Goal: Communication & Community: Answer question/provide support

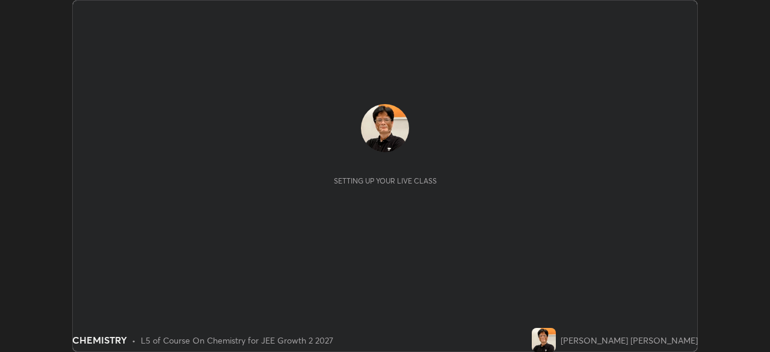
scroll to position [352, 769]
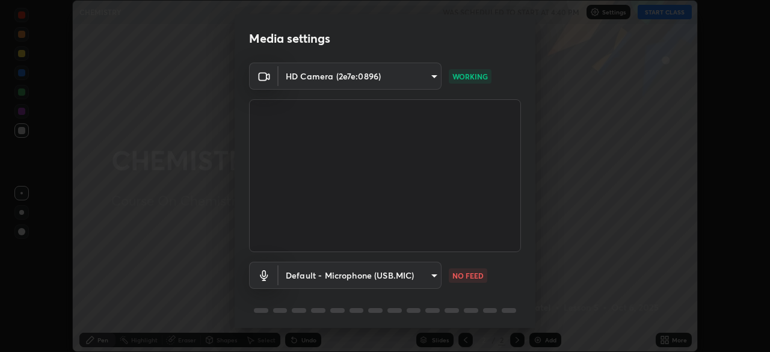
click at [431, 276] on body "Erase all CHEMISTRY WAS SCHEDULED TO START AT 4:40 PM Settings START CLASS Sett…" at bounding box center [385, 176] width 770 height 352
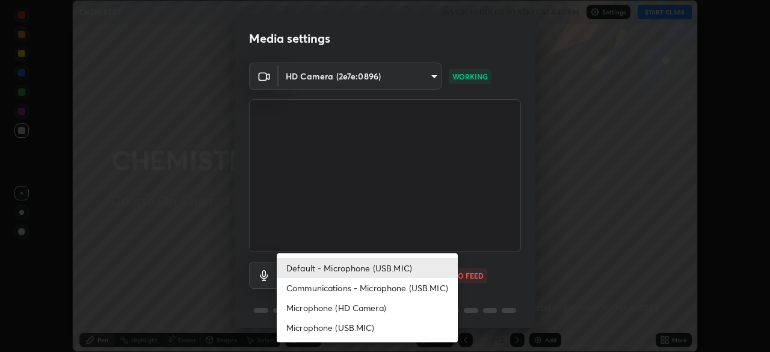
click at [405, 288] on li "Communications - Microphone (USB.MIC)" at bounding box center [367, 288] width 181 height 20
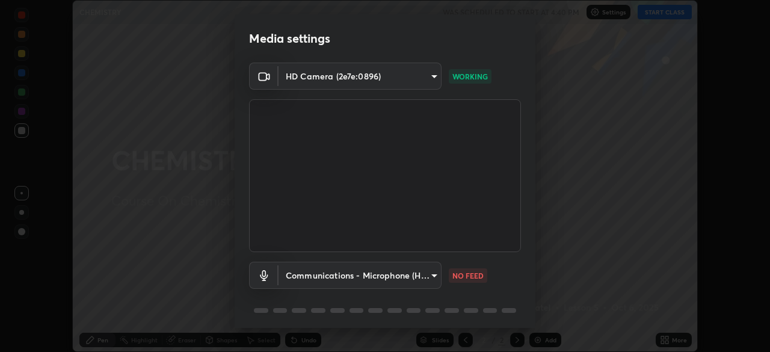
click at [436, 276] on body "Erase all CHEMISTRY WAS SCHEDULED TO START AT 4:40 PM Settings START CLASS Sett…" at bounding box center [385, 176] width 770 height 352
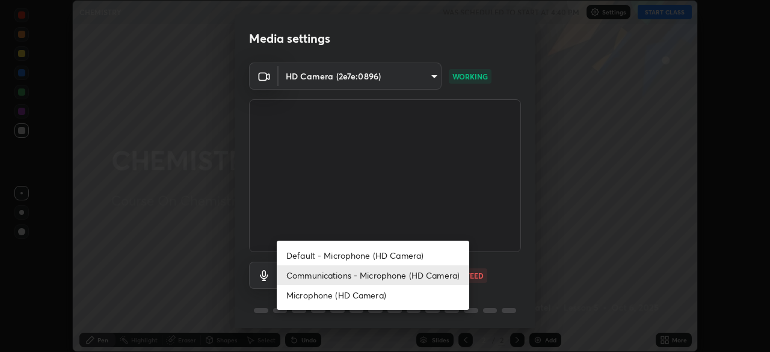
click at [404, 253] on li "Default - Microphone (HD Camera)" at bounding box center [373, 255] width 192 height 20
type input "default"
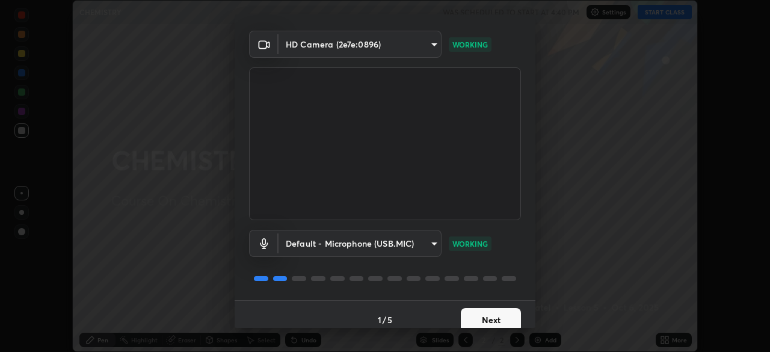
scroll to position [43, 0]
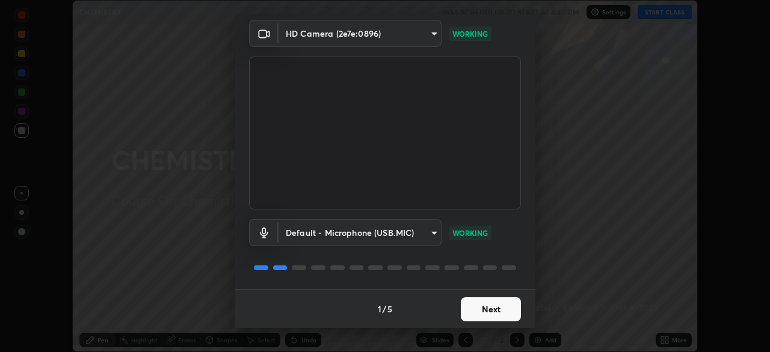
click at [491, 312] on button "Next" at bounding box center [491, 309] width 60 height 24
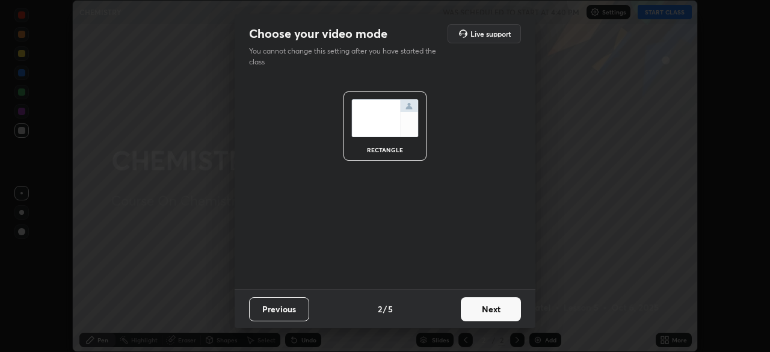
scroll to position [0, 0]
click at [502, 314] on button "Next" at bounding box center [491, 309] width 60 height 24
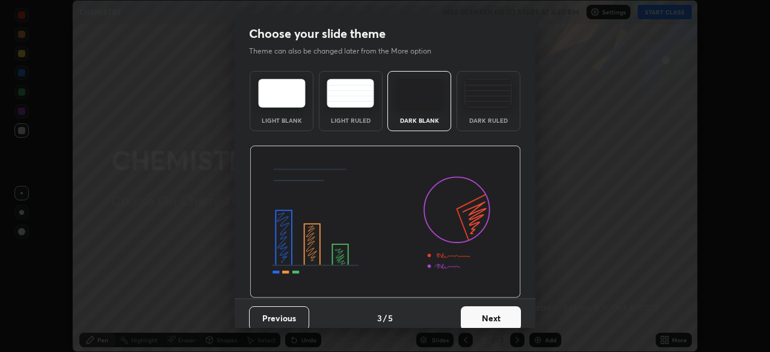
scroll to position [9, 0]
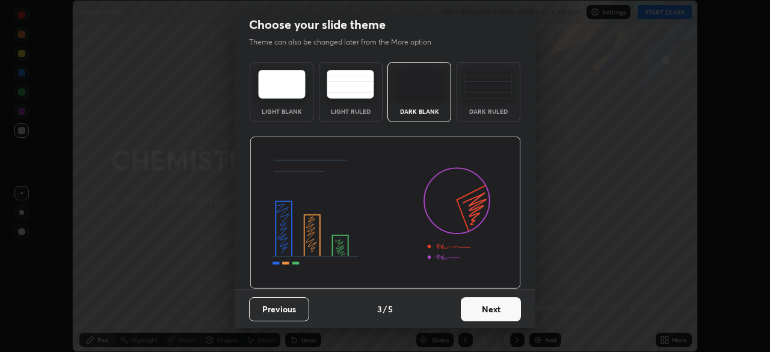
click at [493, 310] on button "Next" at bounding box center [491, 309] width 60 height 24
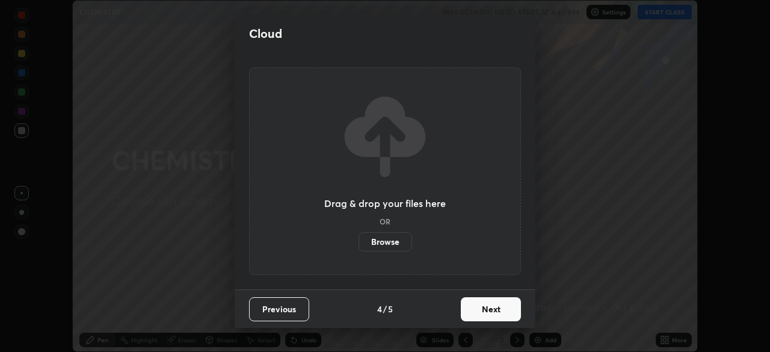
click at [498, 310] on button "Next" at bounding box center [491, 309] width 60 height 24
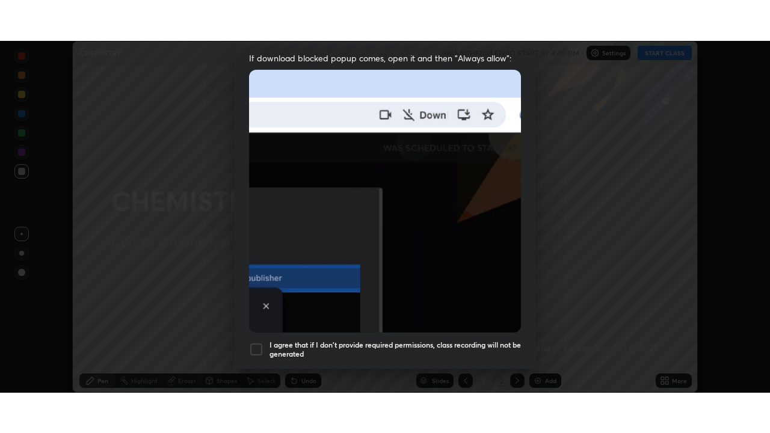
scroll to position [288, 0]
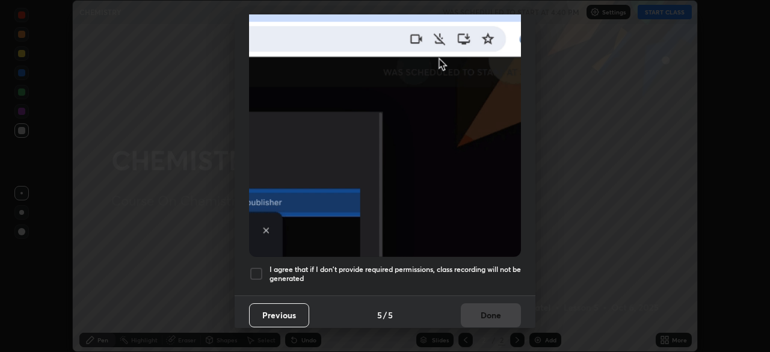
click at [262, 268] on div at bounding box center [256, 273] width 14 height 14
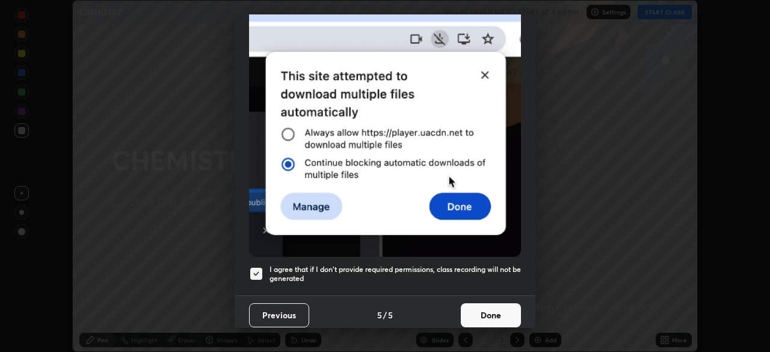
click at [497, 310] on button "Done" at bounding box center [491, 315] width 60 height 24
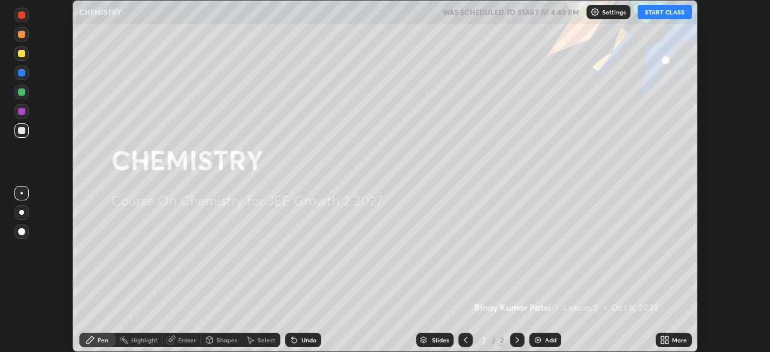
click at [664, 341] on icon at bounding box center [662, 341] width 3 height 3
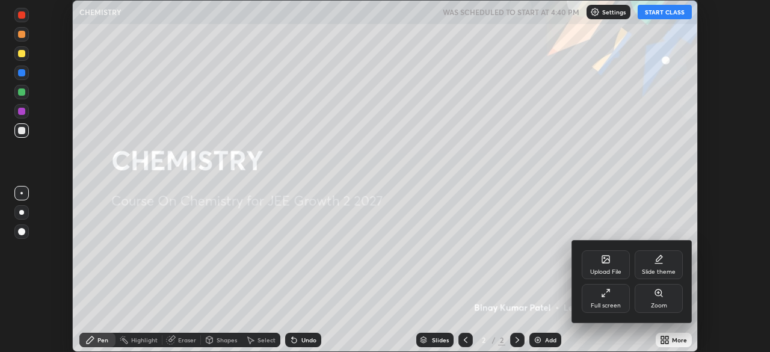
click at [615, 299] on div "Full screen" at bounding box center [606, 298] width 48 height 29
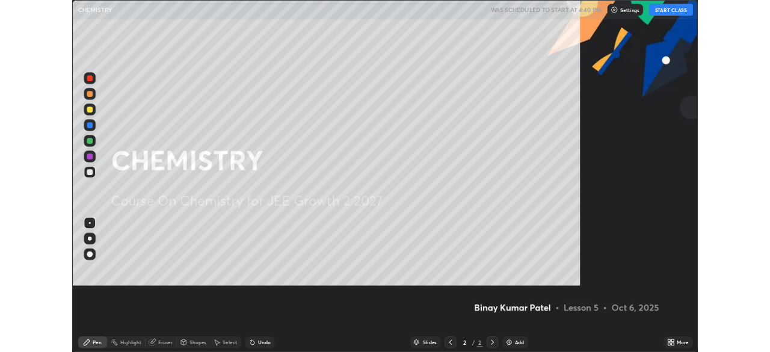
scroll to position [433, 770]
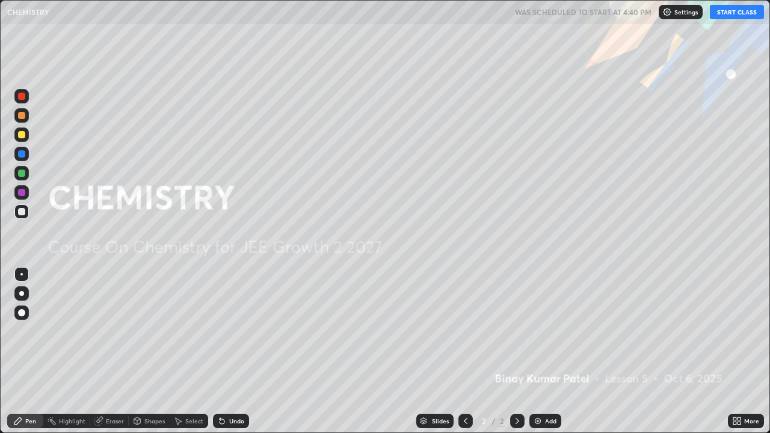
click at [733, 13] on button "START CLASS" at bounding box center [737, 12] width 54 height 14
click at [537, 351] on img at bounding box center [538, 421] width 10 height 10
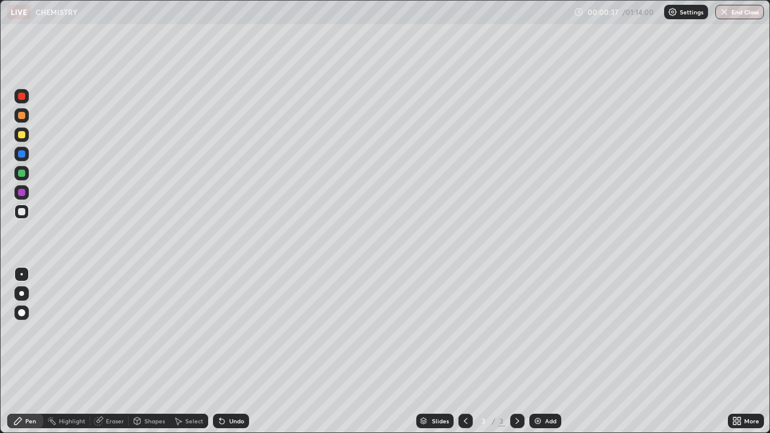
click at [22, 312] on div at bounding box center [21, 312] width 7 height 7
click at [22, 137] on div at bounding box center [21, 134] width 7 height 7
click at [218, 351] on icon at bounding box center [222, 421] width 10 height 10
click at [22, 215] on div at bounding box center [21, 211] width 7 height 7
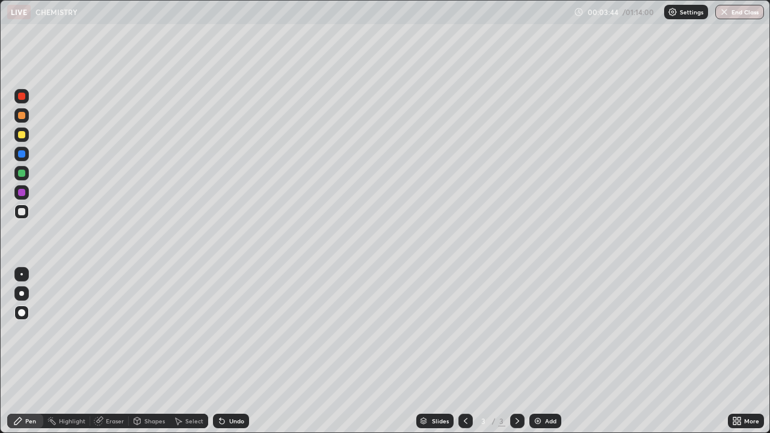
click at [220, 351] on icon at bounding box center [220, 418] width 1 height 1
click at [220, 351] on icon at bounding box center [222, 421] width 10 height 10
click at [220, 351] on icon at bounding box center [220, 418] width 1 height 1
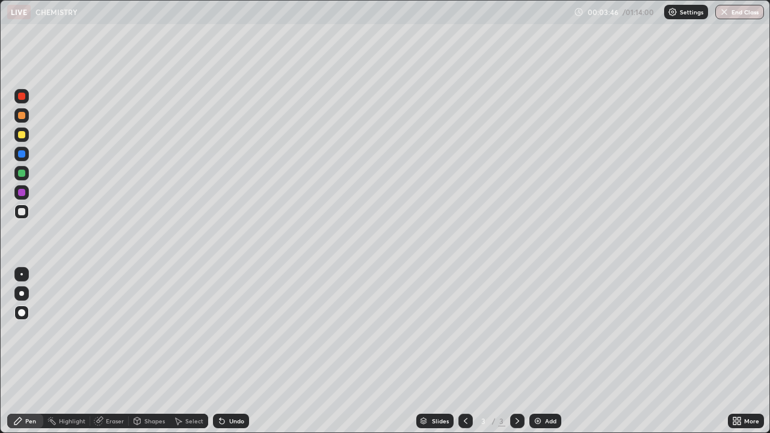
click at [220, 351] on icon at bounding box center [220, 418] width 1 height 1
click at [183, 351] on div "Select" at bounding box center [189, 421] width 38 height 14
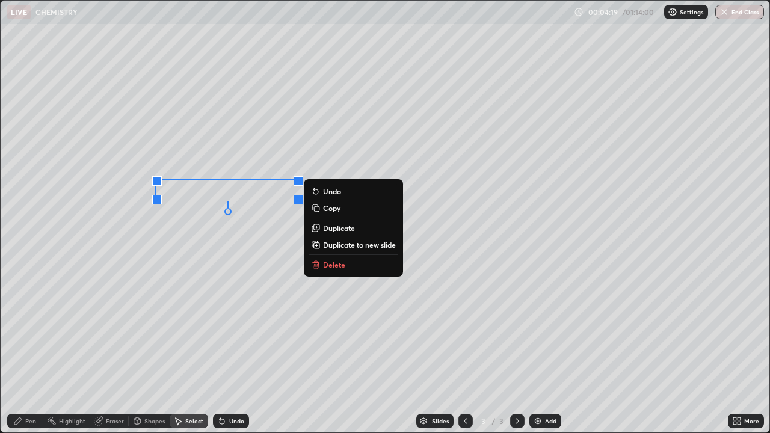
click at [332, 210] on p "Copy" at bounding box center [331, 208] width 17 height 10
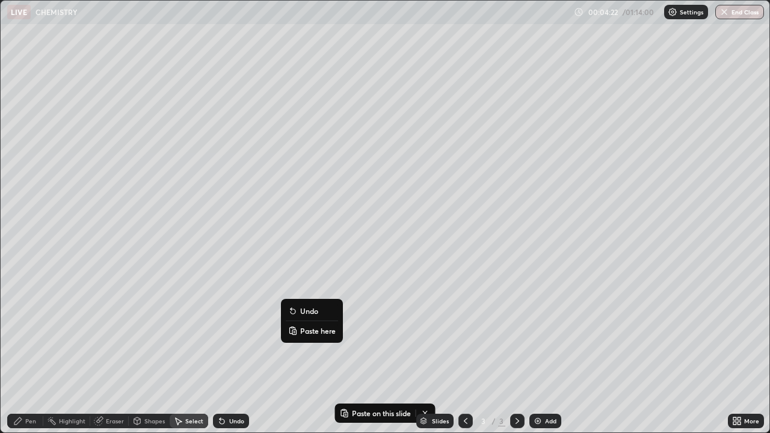
click at [310, 328] on p "Paste here" at bounding box center [317, 331] width 35 height 10
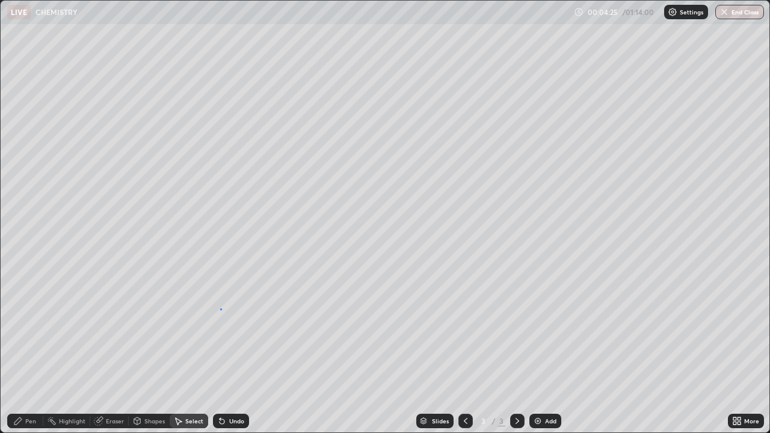
click at [221, 309] on div "0 ° Undo Copy Paste here Duplicate Duplicate to new slide Delete" at bounding box center [385, 217] width 769 height 432
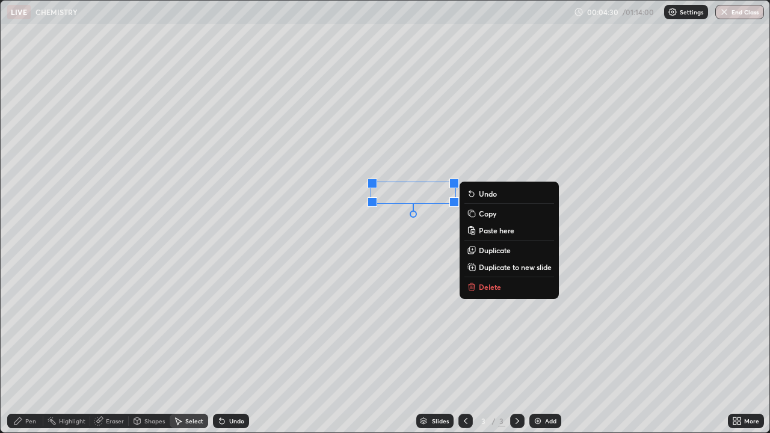
click at [487, 214] on p "Copy" at bounding box center [487, 214] width 17 height 10
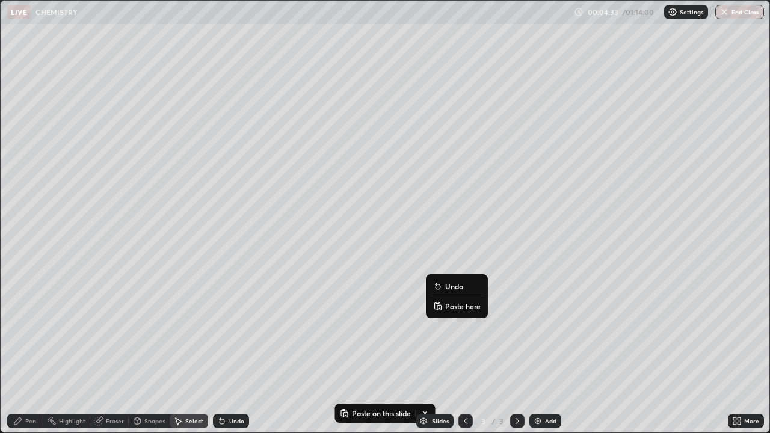
click at [452, 305] on p "Paste here" at bounding box center [462, 306] width 35 height 10
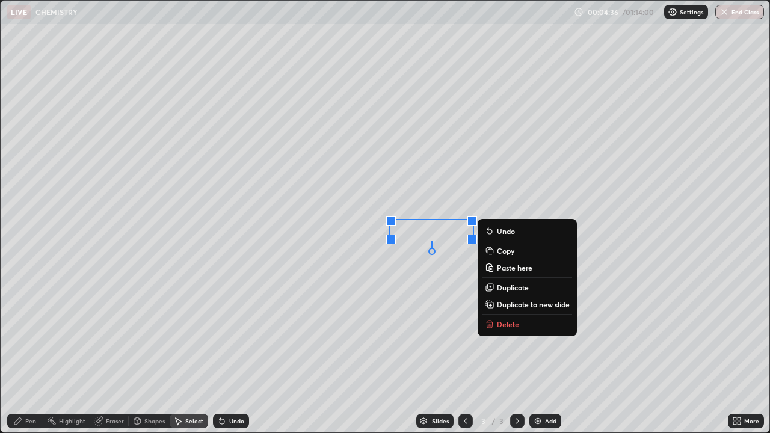
click at [402, 283] on div "0 ° Undo Copy Paste here Duplicate Duplicate to new slide Delete" at bounding box center [385, 217] width 769 height 432
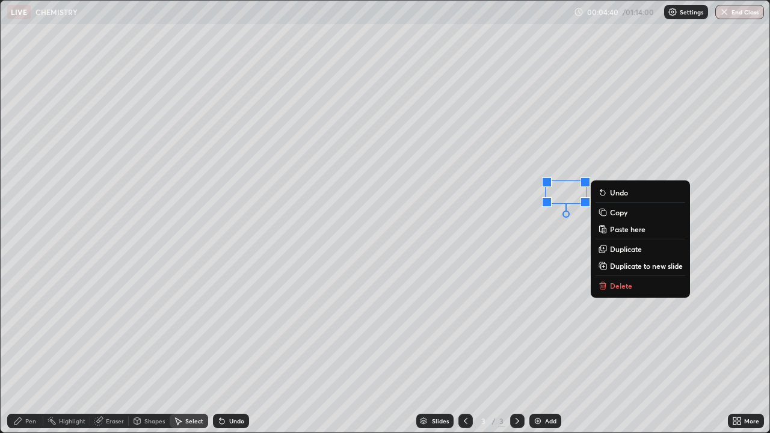
click at [615, 215] on p "Copy" at bounding box center [618, 213] width 17 height 10
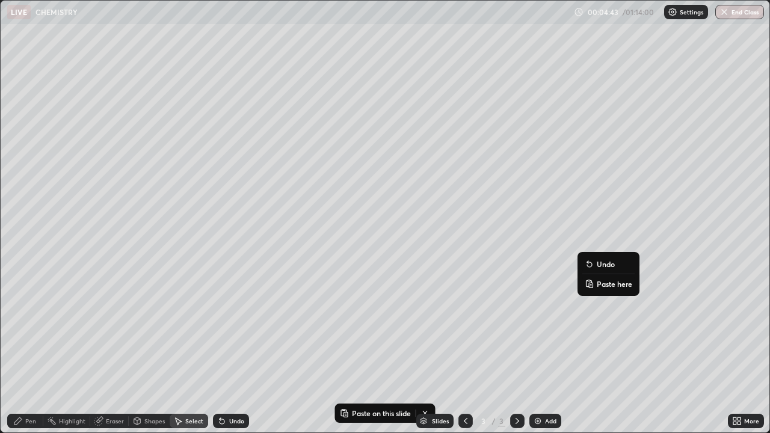
click at [603, 285] on p "Paste here" at bounding box center [614, 284] width 35 height 10
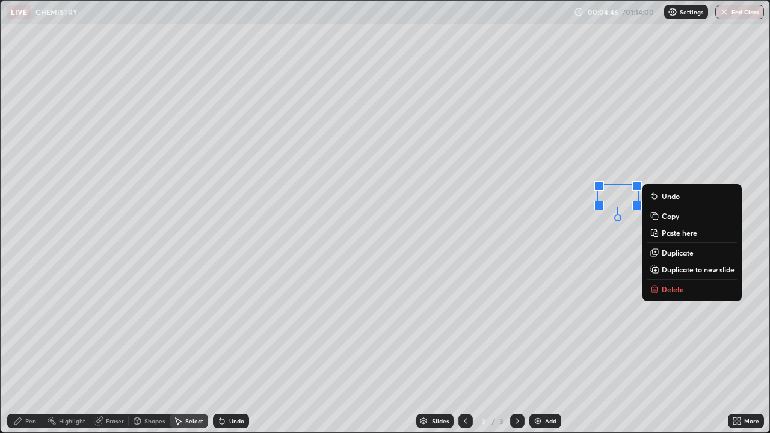
click at [576, 263] on div "0 ° Undo Copy Paste here Duplicate Duplicate to new slide Delete" at bounding box center [385, 217] width 769 height 432
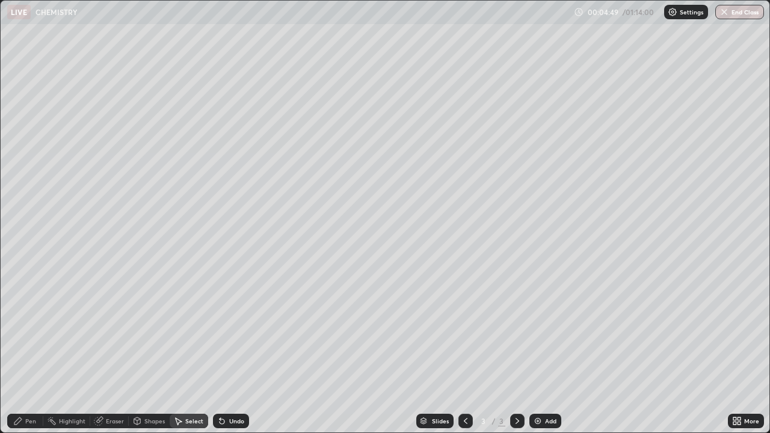
click at [34, 351] on div "Pen" at bounding box center [30, 421] width 11 height 6
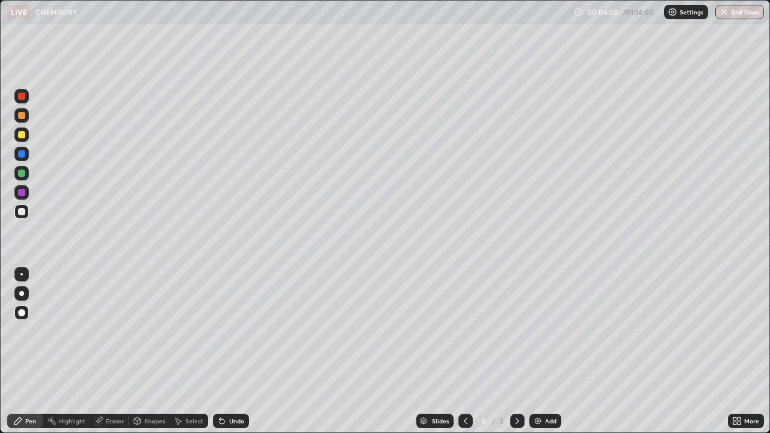
click at [19, 194] on div at bounding box center [21, 192] width 7 height 7
click at [24, 174] on div at bounding box center [21, 173] width 7 height 7
click at [111, 351] on div "Eraser" at bounding box center [115, 421] width 18 height 6
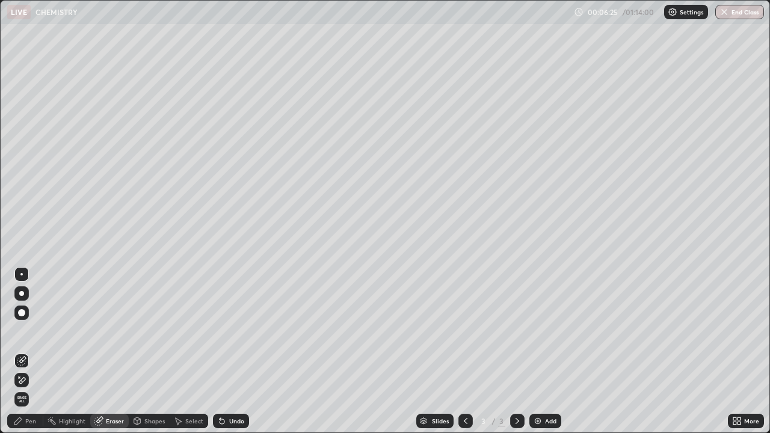
click at [32, 351] on div "Pen" at bounding box center [30, 421] width 11 height 6
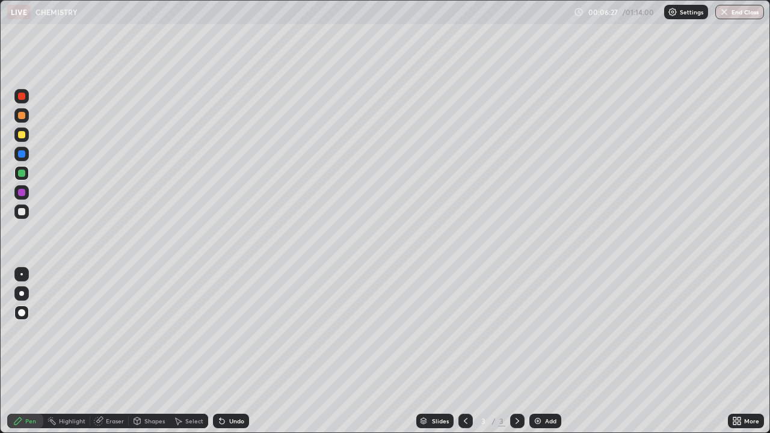
click at [22, 212] on div at bounding box center [21, 211] width 7 height 7
click at [737, 351] on icon at bounding box center [737, 421] width 10 height 10
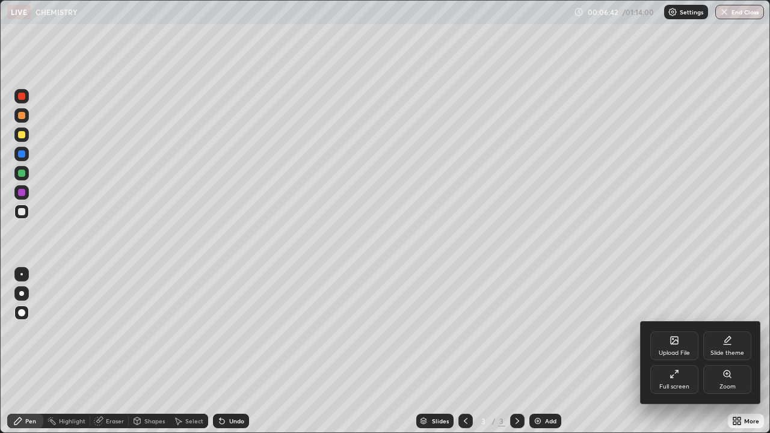
click at [677, 351] on div "Full screen" at bounding box center [674, 387] width 30 height 6
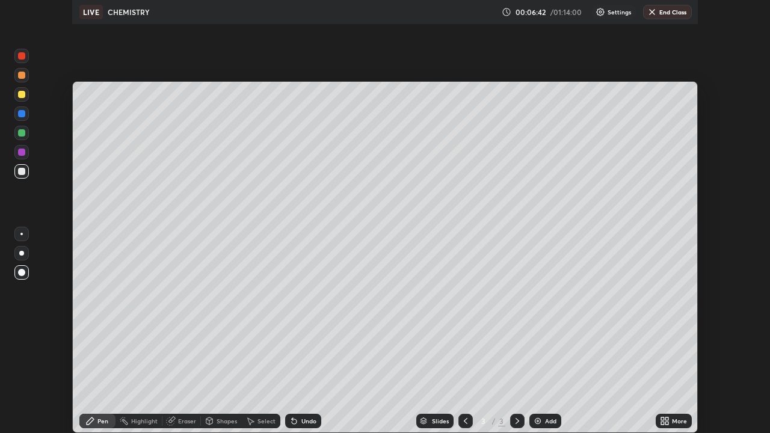
scroll to position [59803, 59385]
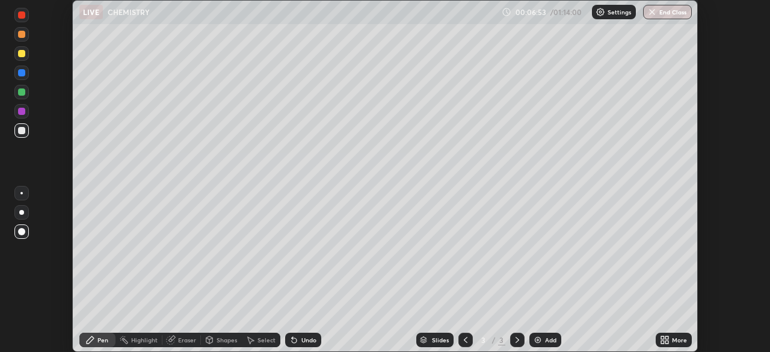
click at [662, 337] on icon at bounding box center [662, 337] width 3 height 3
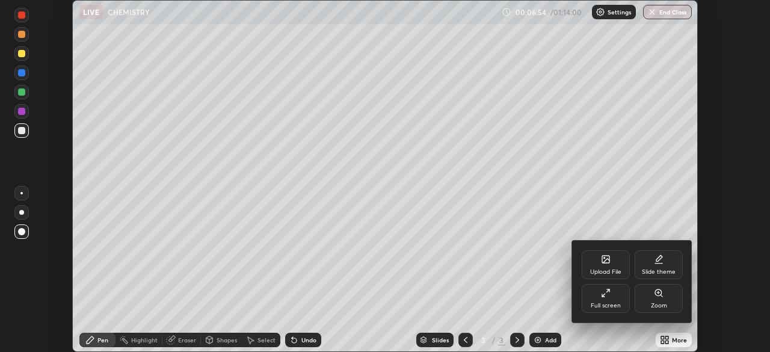
click at [605, 298] on div "Full screen" at bounding box center [606, 298] width 48 height 29
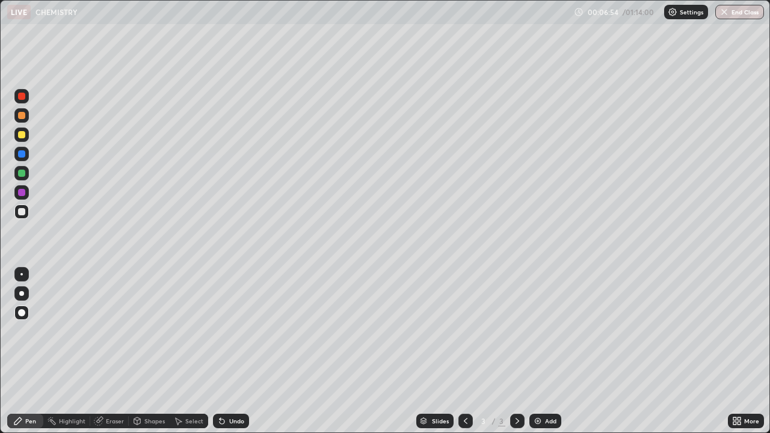
scroll to position [433, 770]
click at [108, 351] on div "Eraser" at bounding box center [115, 421] width 18 height 6
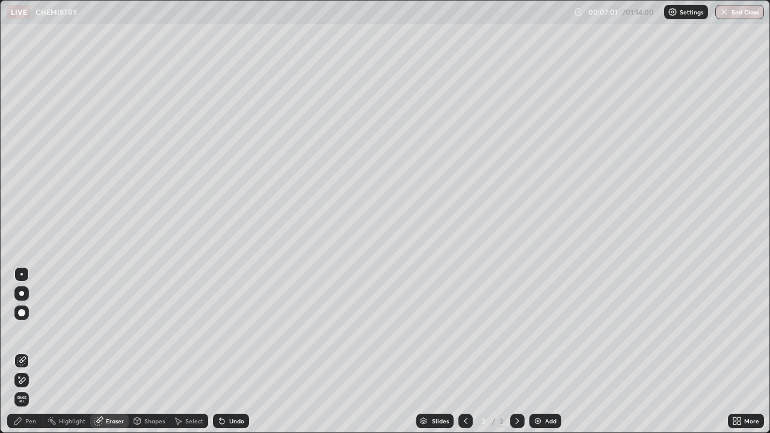
click at [26, 351] on div "Pen" at bounding box center [30, 421] width 11 height 6
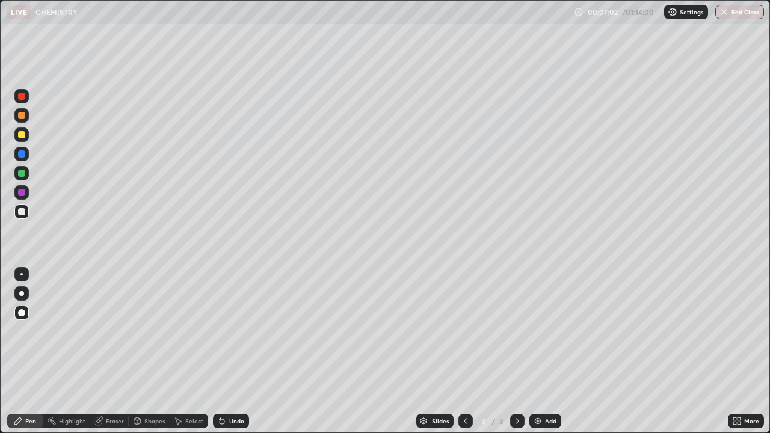
click at [22, 211] on div at bounding box center [21, 211] width 7 height 7
click at [109, 351] on div "Eraser" at bounding box center [115, 421] width 18 height 6
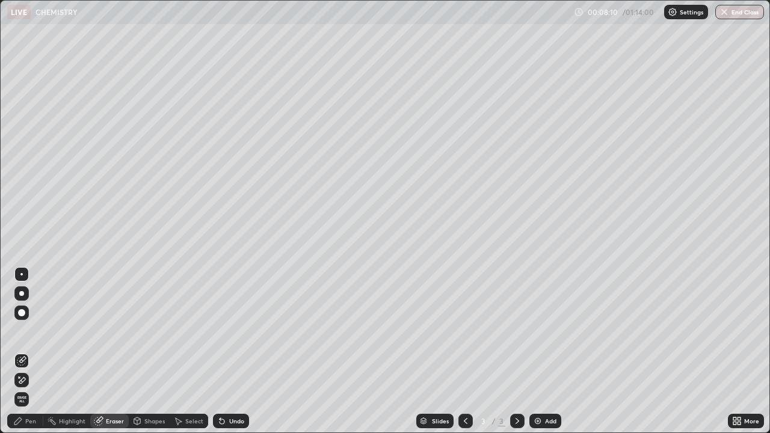
click at [220, 351] on icon at bounding box center [220, 418] width 1 height 1
click at [33, 351] on div "Pen" at bounding box center [25, 421] width 36 height 14
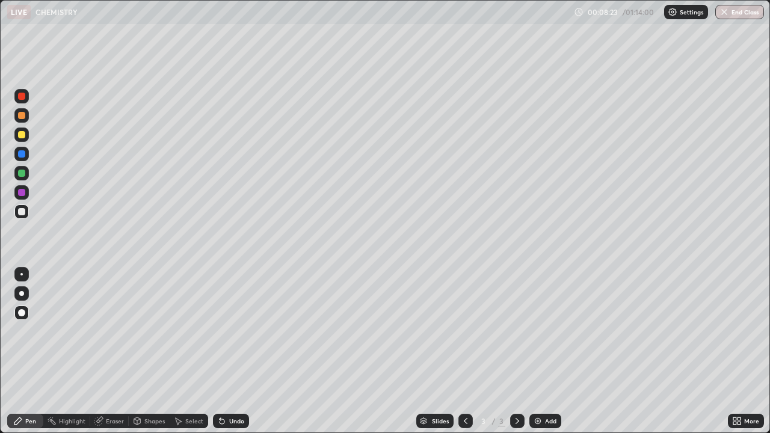
click at [116, 351] on div "Eraser" at bounding box center [115, 421] width 18 height 6
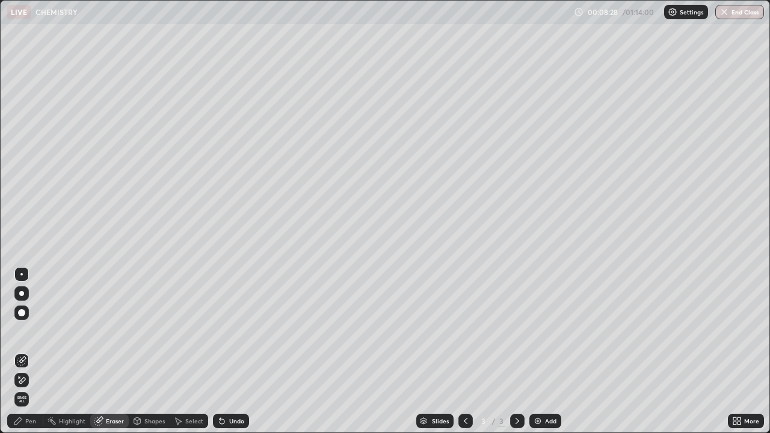
click at [32, 351] on div "Pen" at bounding box center [30, 421] width 11 height 6
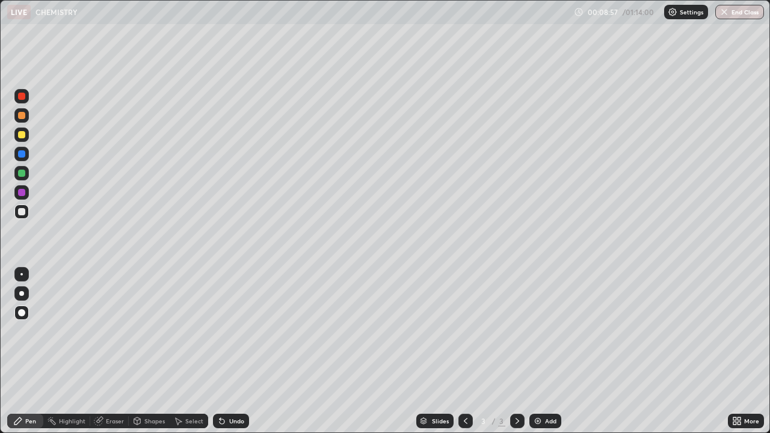
click at [536, 351] on img at bounding box center [538, 421] width 10 height 10
click at [22, 135] on div at bounding box center [21, 134] width 7 height 7
click at [24, 176] on div at bounding box center [21, 173] width 7 height 7
click at [141, 351] on icon at bounding box center [137, 421] width 10 height 10
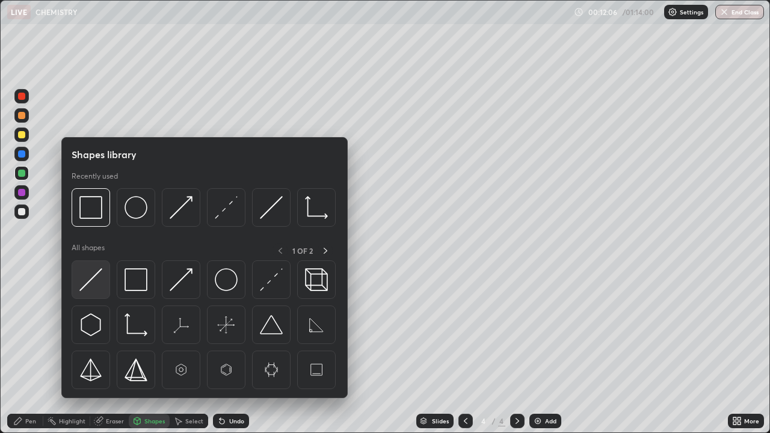
click at [90, 281] on img at bounding box center [90, 279] width 23 height 23
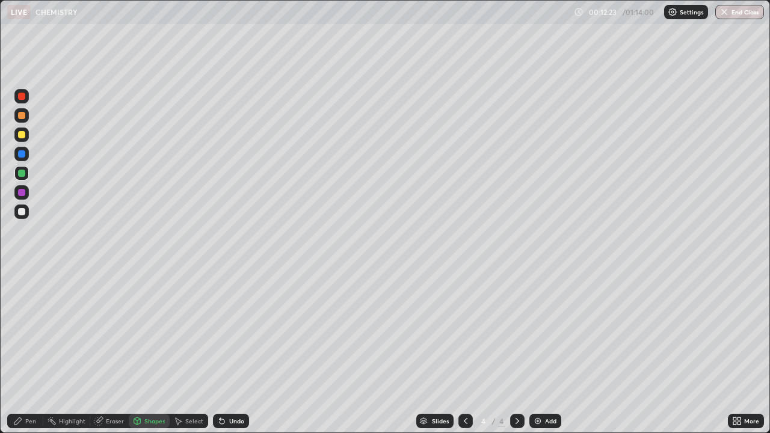
click at [146, 351] on div "Shapes" at bounding box center [154, 421] width 20 height 6
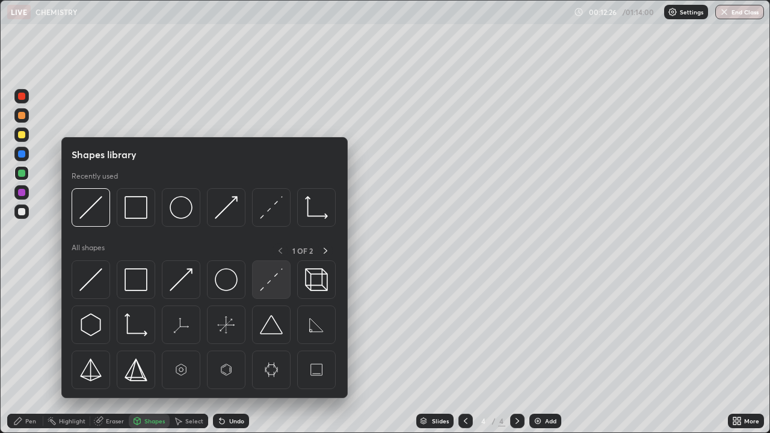
click at [264, 280] on img at bounding box center [271, 279] width 23 height 23
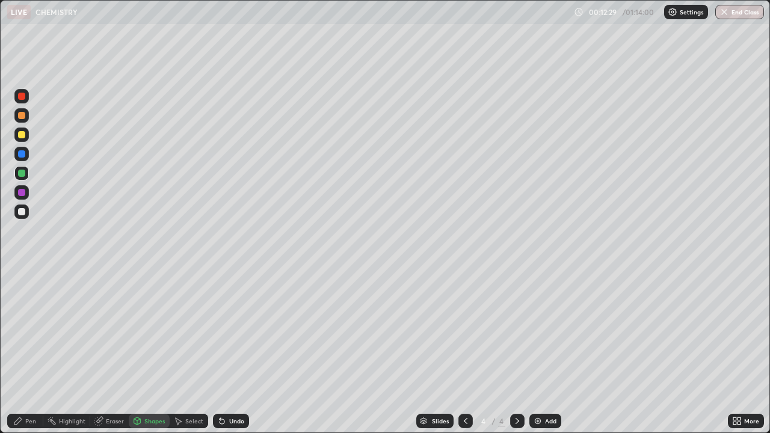
click at [23, 135] on div at bounding box center [21, 134] width 7 height 7
click at [19, 212] on div at bounding box center [21, 211] width 7 height 7
click at [29, 351] on div "Pen" at bounding box center [30, 421] width 11 height 6
click at [224, 351] on icon at bounding box center [222, 421] width 10 height 10
click at [228, 351] on div "Undo" at bounding box center [231, 421] width 36 height 14
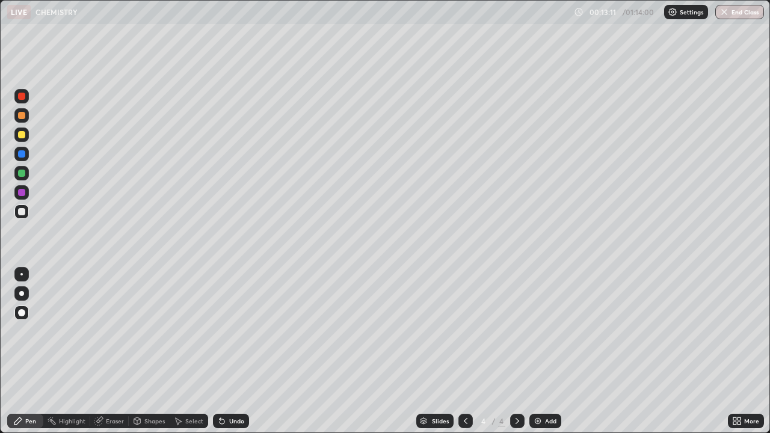
click at [228, 351] on div "Undo" at bounding box center [231, 421] width 36 height 14
click at [237, 351] on div "Undo" at bounding box center [236, 421] width 15 height 6
click at [150, 351] on div "Shapes" at bounding box center [154, 421] width 20 height 6
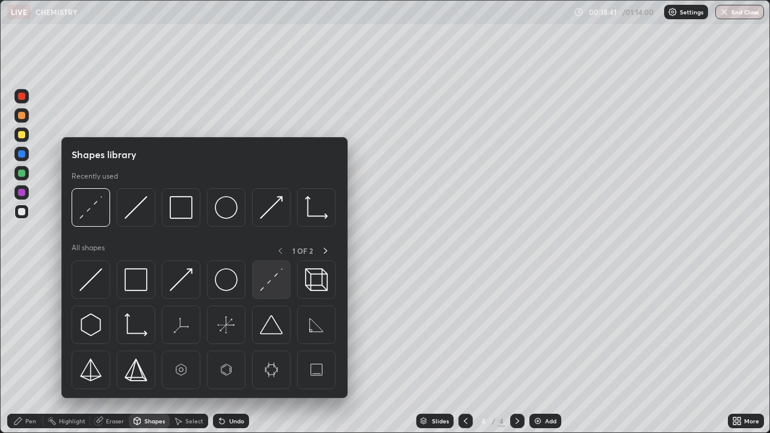
click at [267, 282] on img at bounding box center [271, 279] width 23 height 23
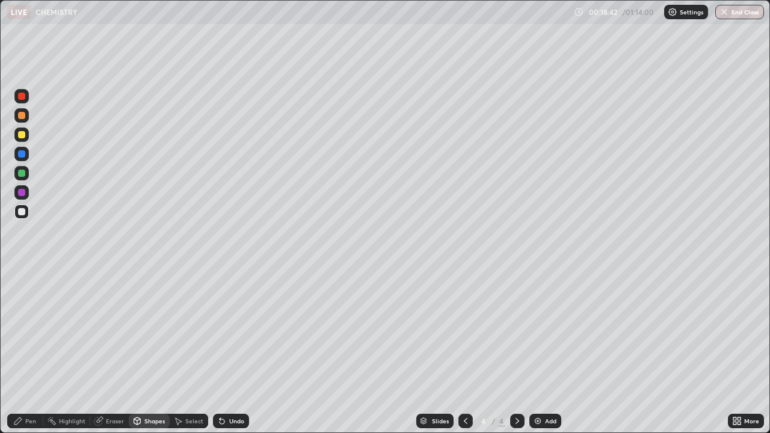
click at [27, 351] on div "Pen" at bounding box center [30, 421] width 11 height 6
click at [158, 351] on div "Shapes" at bounding box center [154, 421] width 20 height 6
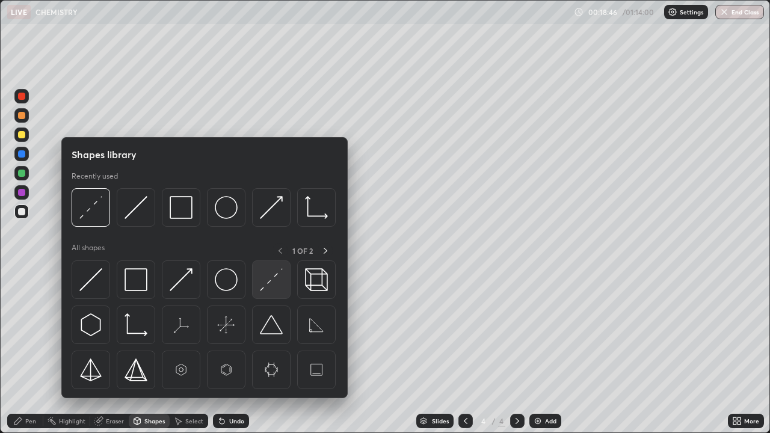
click at [269, 281] on img at bounding box center [271, 279] width 23 height 23
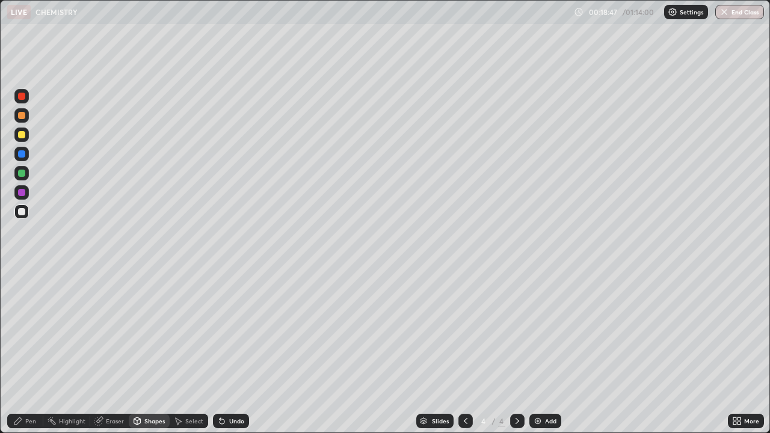
click at [20, 175] on div at bounding box center [21, 173] width 7 height 7
click at [32, 351] on div "Pen" at bounding box center [30, 421] width 11 height 6
click at [26, 214] on div at bounding box center [21, 212] width 14 height 14
click at [147, 351] on div "Shapes" at bounding box center [154, 421] width 20 height 6
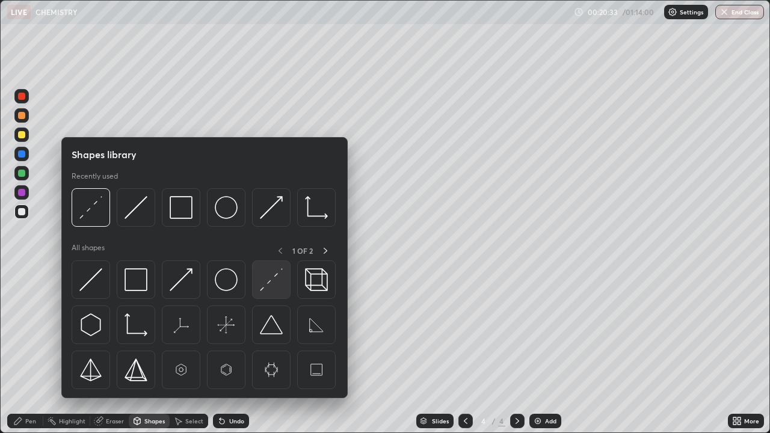
click at [266, 283] on img at bounding box center [271, 279] width 23 height 23
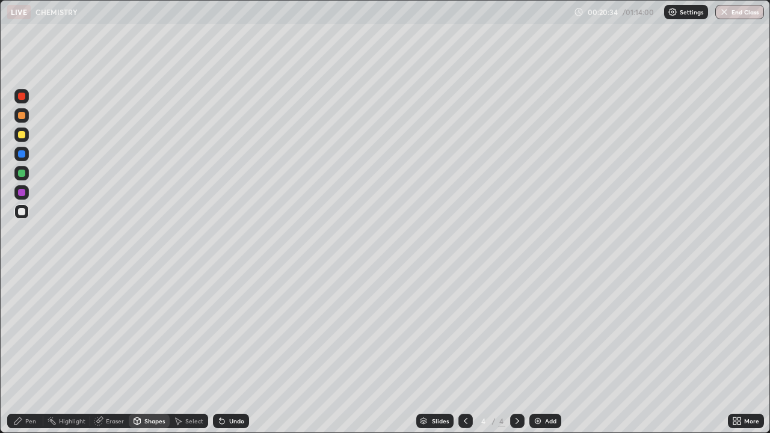
click at [27, 192] on div at bounding box center [21, 192] width 14 height 14
click at [22, 174] on div at bounding box center [21, 173] width 7 height 7
click at [33, 351] on div "Pen" at bounding box center [30, 421] width 11 height 6
click at [20, 212] on div at bounding box center [21, 211] width 7 height 7
click at [536, 351] on img at bounding box center [538, 421] width 10 height 10
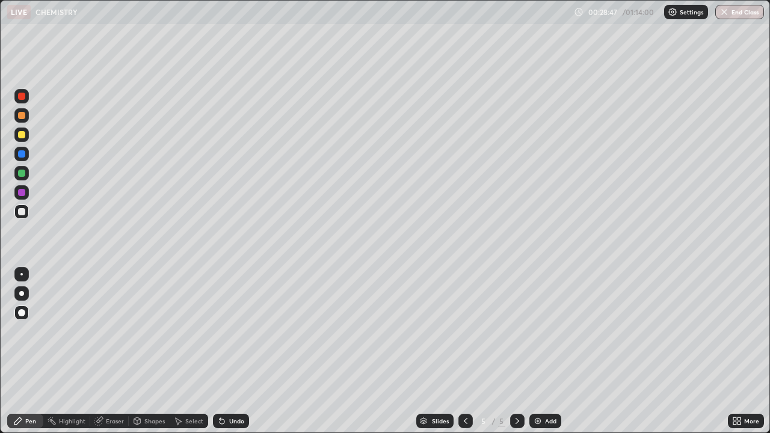
click at [22, 135] on div at bounding box center [21, 134] width 7 height 7
click at [22, 173] on div at bounding box center [21, 173] width 7 height 7
click at [224, 351] on icon at bounding box center [222, 421] width 10 height 10
click at [220, 351] on icon at bounding box center [222, 421] width 5 height 5
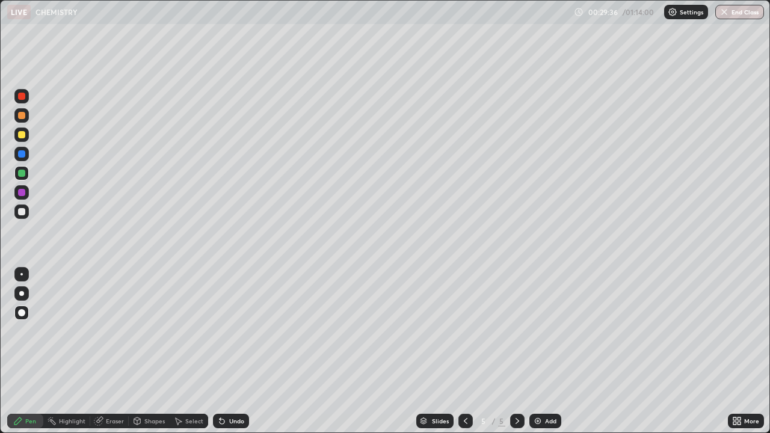
click at [222, 351] on icon at bounding box center [222, 421] width 10 height 10
click at [220, 351] on icon at bounding box center [222, 421] width 5 height 5
click at [220, 351] on icon at bounding box center [220, 418] width 1 height 1
click at [20, 212] on div at bounding box center [21, 211] width 7 height 7
click at [106, 351] on div "Eraser" at bounding box center [115, 421] width 18 height 6
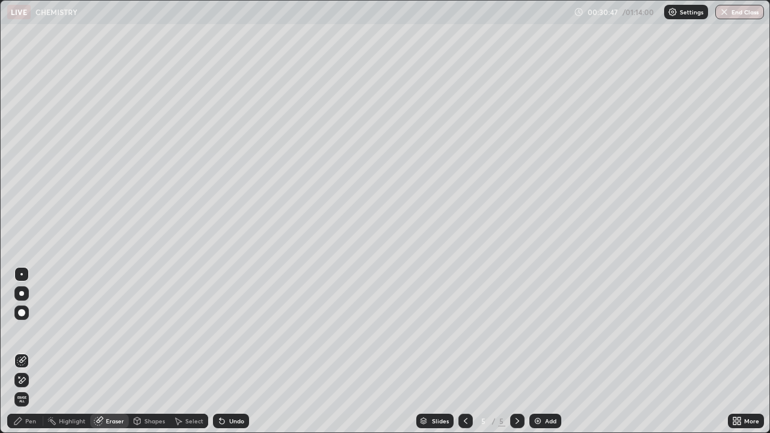
click at [26, 351] on div "Pen" at bounding box center [30, 421] width 11 height 6
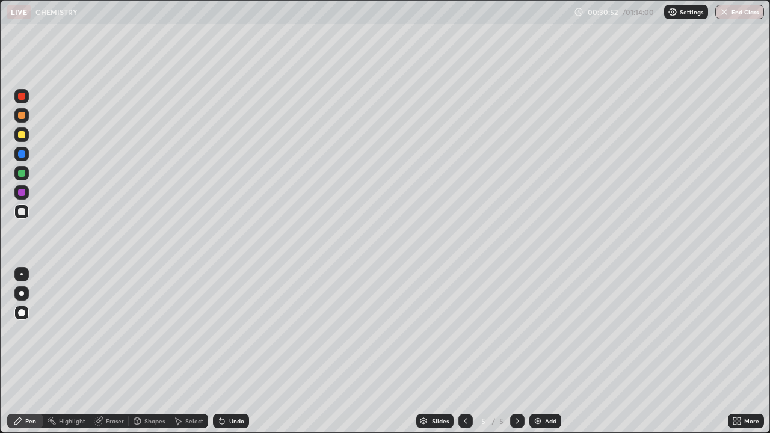
click at [20, 172] on div at bounding box center [21, 173] width 7 height 7
click at [23, 134] on div at bounding box center [21, 134] width 7 height 7
click at [20, 212] on div at bounding box center [21, 211] width 7 height 7
click at [22, 193] on div at bounding box center [21, 192] width 7 height 7
click at [25, 176] on div at bounding box center [21, 173] width 14 height 14
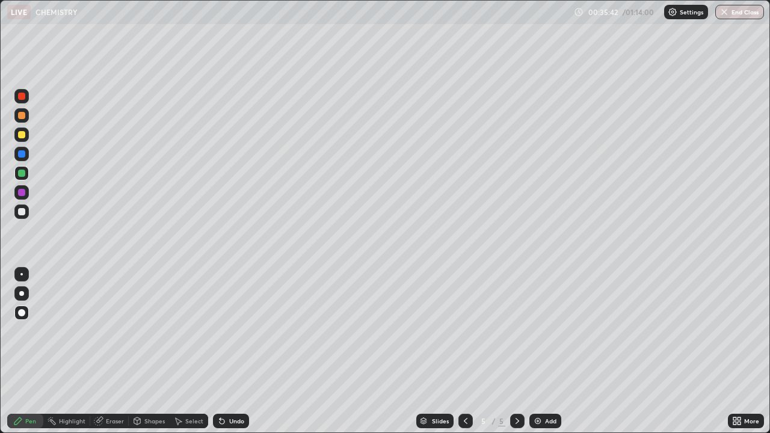
click at [534, 351] on img at bounding box center [538, 421] width 10 height 10
click at [23, 135] on div at bounding box center [21, 134] width 7 height 7
click at [22, 156] on div at bounding box center [21, 153] width 7 height 7
click at [22, 212] on div at bounding box center [21, 211] width 7 height 7
click at [23, 210] on div at bounding box center [21, 211] width 7 height 7
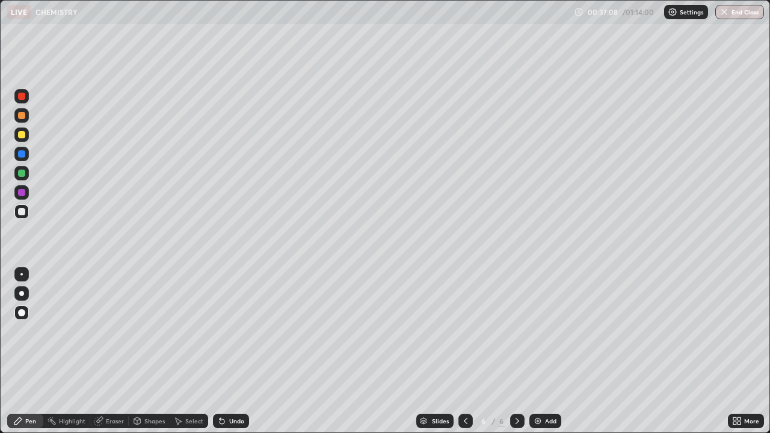
click at [19, 173] on div at bounding box center [21, 173] width 7 height 7
click at [22, 212] on div at bounding box center [21, 211] width 7 height 7
click at [20, 174] on div at bounding box center [21, 173] width 7 height 7
click at [533, 351] on img at bounding box center [538, 421] width 10 height 10
click at [23, 118] on div at bounding box center [21, 115] width 7 height 7
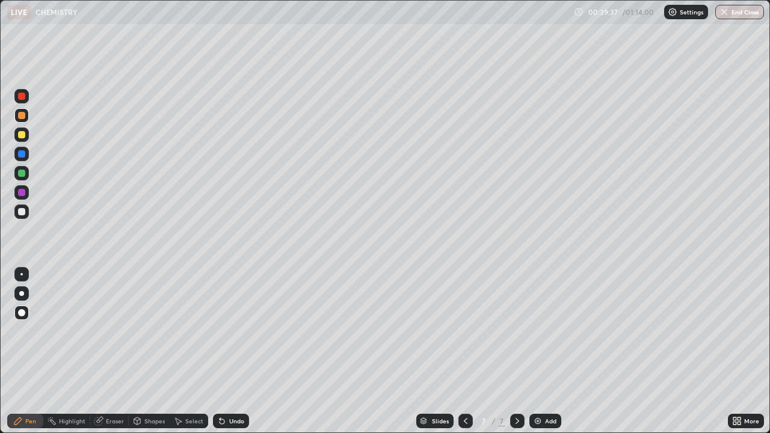
click at [21, 213] on div at bounding box center [21, 211] width 7 height 7
click at [23, 136] on div at bounding box center [21, 134] width 7 height 7
click at [23, 174] on div at bounding box center [21, 173] width 7 height 7
click at [19, 212] on div at bounding box center [21, 211] width 7 height 7
click at [536, 351] on img at bounding box center [538, 421] width 10 height 10
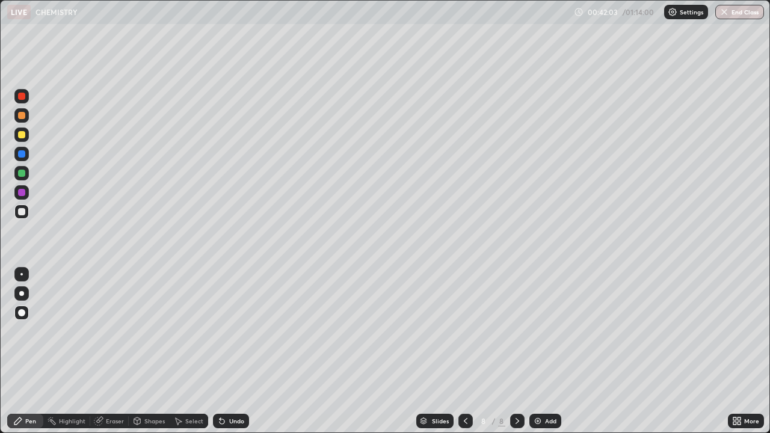
click at [21, 136] on div at bounding box center [21, 134] width 7 height 7
click at [21, 172] on div at bounding box center [21, 173] width 7 height 7
click at [533, 351] on img at bounding box center [538, 421] width 10 height 10
click at [23, 135] on div at bounding box center [21, 134] width 7 height 7
click at [20, 212] on div at bounding box center [21, 211] width 7 height 7
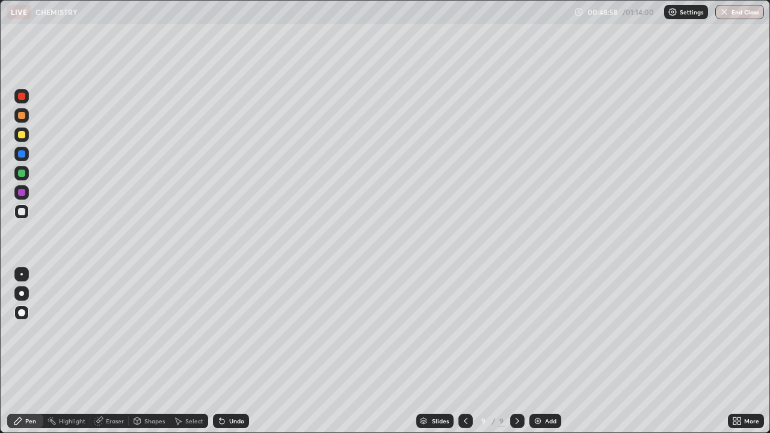
click at [21, 176] on div at bounding box center [21, 173] width 7 height 7
click at [23, 136] on div at bounding box center [21, 134] width 7 height 7
click at [220, 351] on icon at bounding box center [220, 418] width 1 height 1
click at [534, 351] on img at bounding box center [538, 421] width 10 height 10
click at [22, 214] on div at bounding box center [21, 211] width 7 height 7
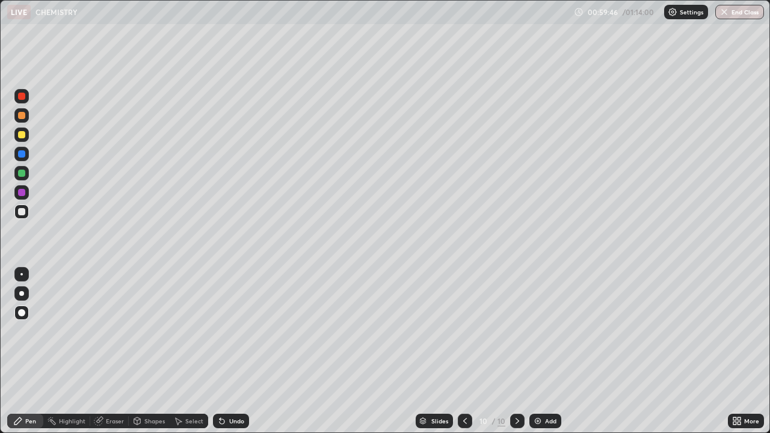
click at [144, 351] on div "Shapes" at bounding box center [154, 421] width 20 height 6
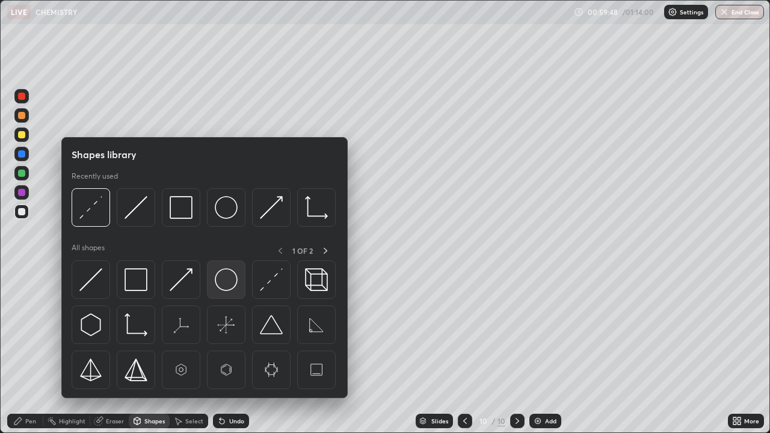
click at [224, 282] on img at bounding box center [226, 279] width 23 height 23
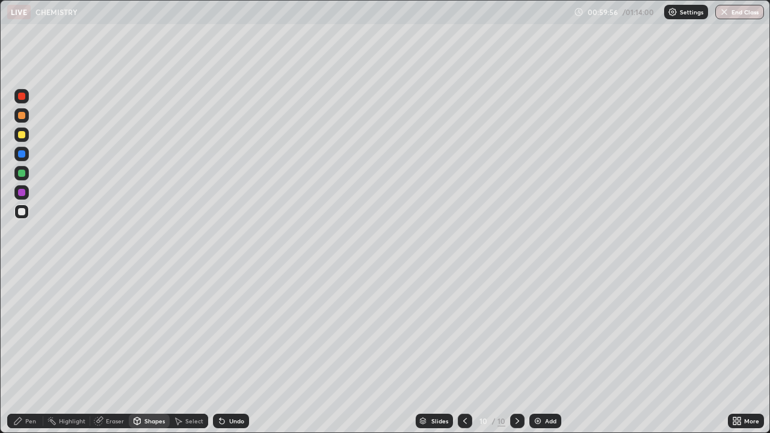
click at [185, 351] on div "Select" at bounding box center [194, 421] width 18 height 6
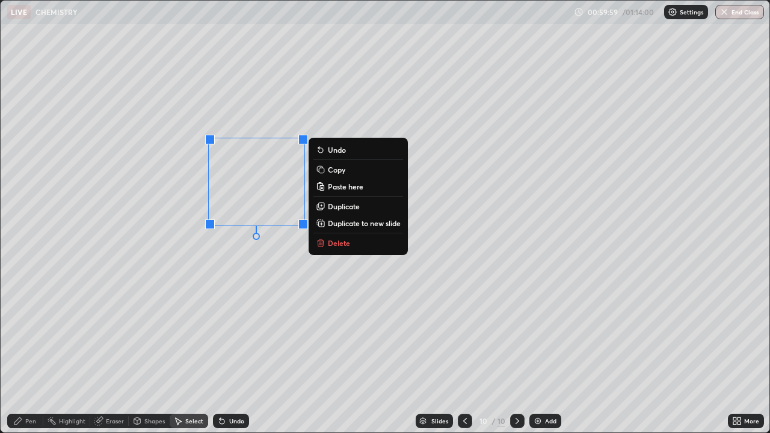
click at [342, 206] on p "Duplicate" at bounding box center [344, 207] width 32 height 10
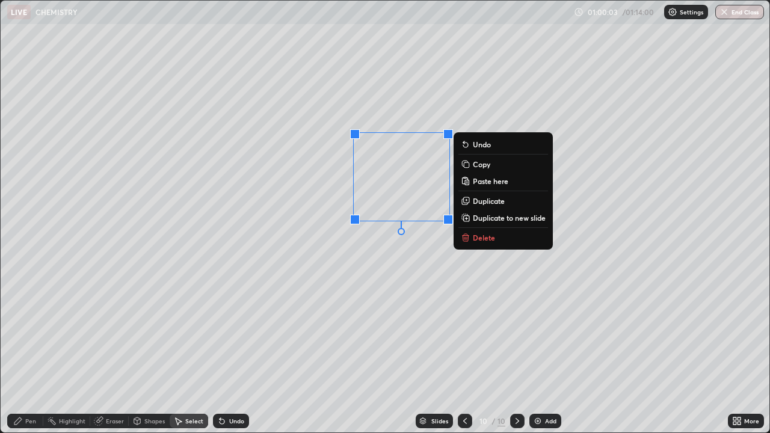
click at [326, 310] on div "0 ° Undo Copy Paste here Duplicate Duplicate to new slide Delete" at bounding box center [385, 217] width 769 height 432
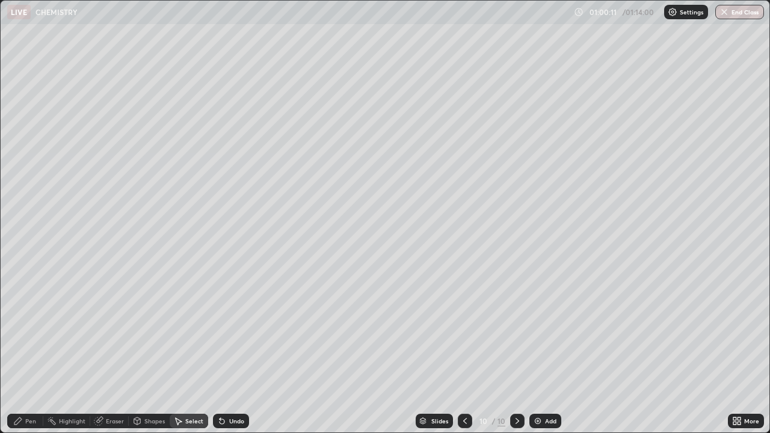
click at [31, 351] on div "Pen" at bounding box center [30, 421] width 11 height 6
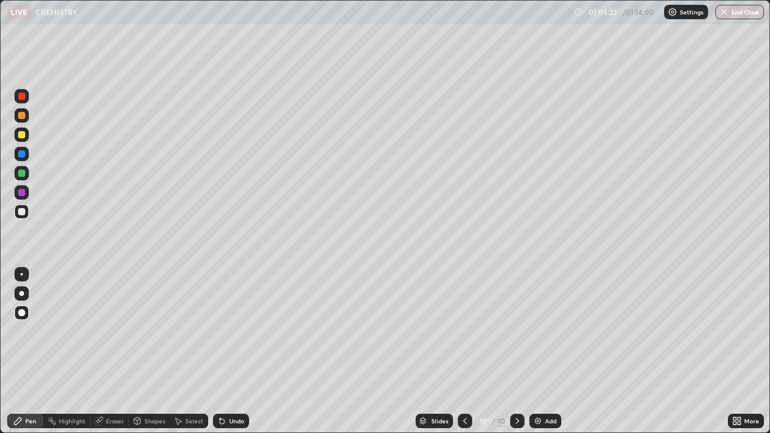
click at [531, 351] on div "Add" at bounding box center [545, 421] width 32 height 14
click at [23, 137] on div at bounding box center [21, 134] width 7 height 7
click at [220, 351] on icon at bounding box center [220, 418] width 1 height 1
click at [224, 351] on icon at bounding box center [222, 421] width 10 height 10
click at [220, 351] on icon at bounding box center [222, 421] width 5 height 5
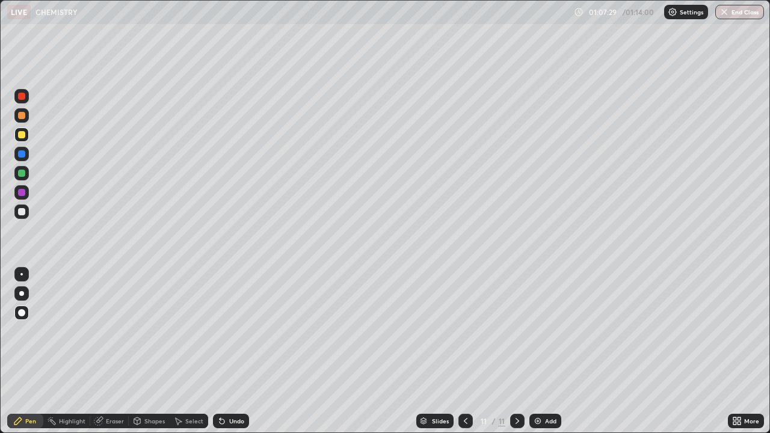
click at [220, 351] on icon at bounding box center [222, 421] width 5 height 5
click at [735, 11] on button "End Class" at bounding box center [740, 12] width 48 height 14
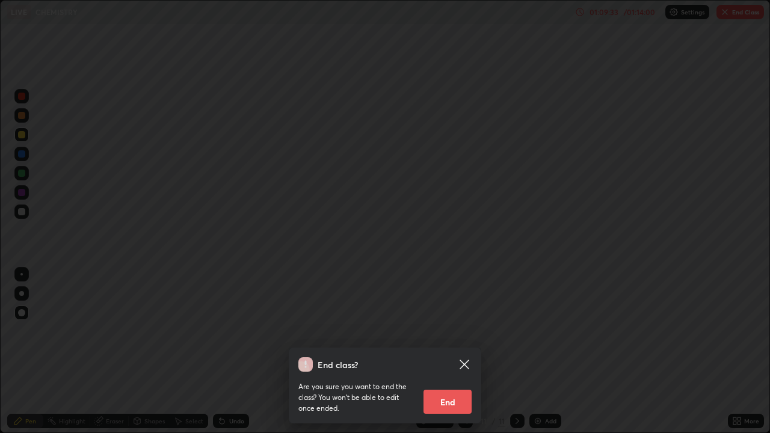
click at [442, 351] on button "End" at bounding box center [447, 402] width 48 height 24
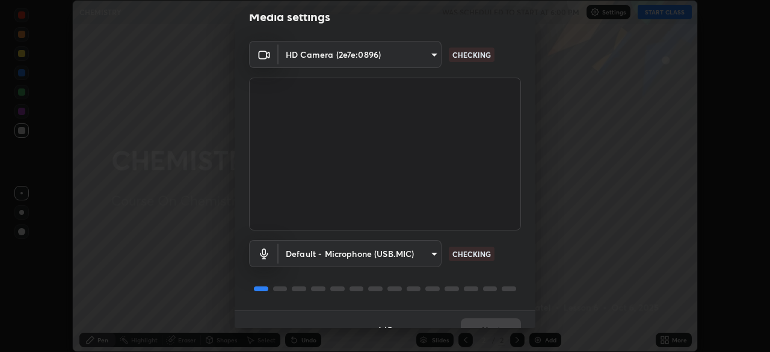
scroll to position [43, 0]
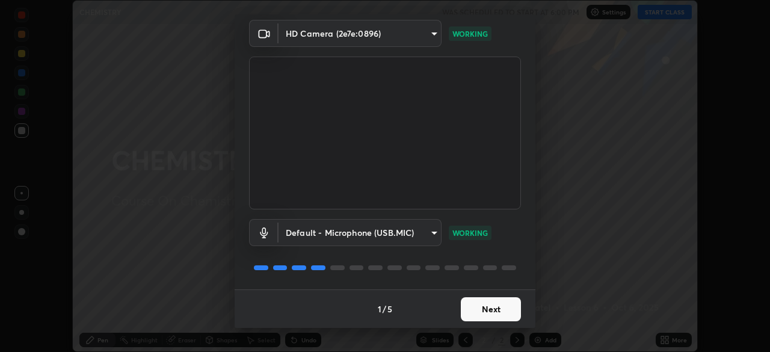
click at [494, 306] on button "Next" at bounding box center [491, 309] width 60 height 24
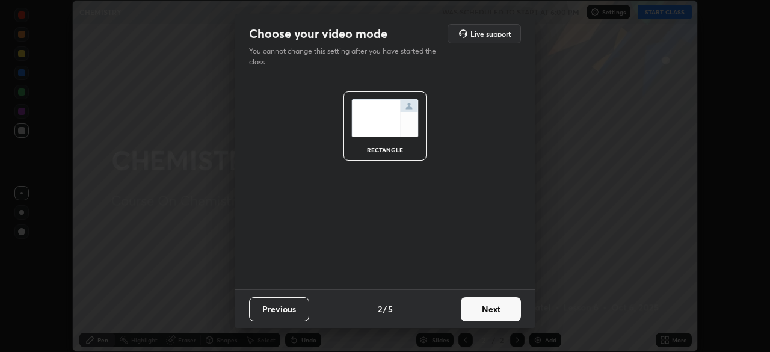
scroll to position [0, 0]
click at [497, 308] on button "Next" at bounding box center [491, 309] width 60 height 24
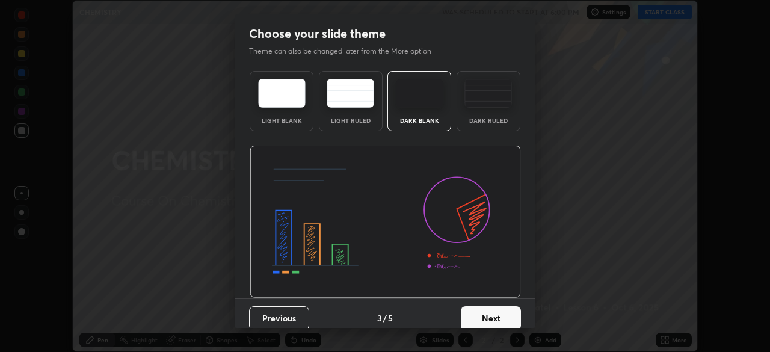
click at [502, 311] on button "Next" at bounding box center [491, 318] width 60 height 24
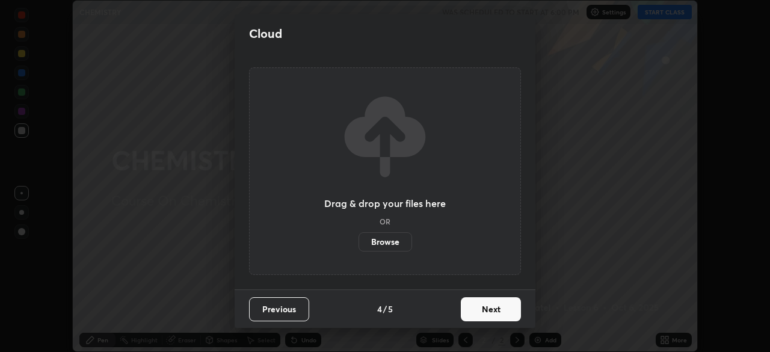
click at [502, 309] on button "Next" at bounding box center [491, 309] width 60 height 24
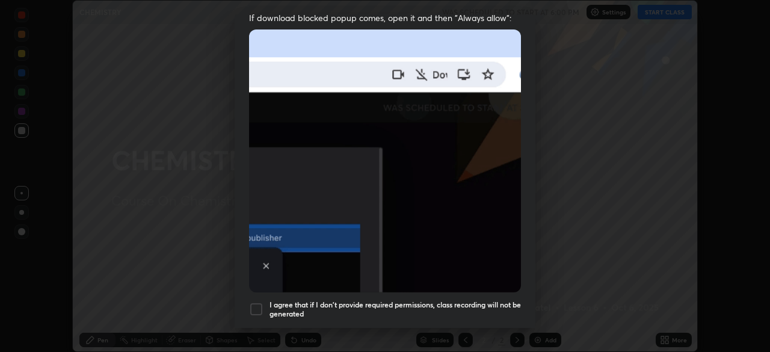
scroll to position [262, 0]
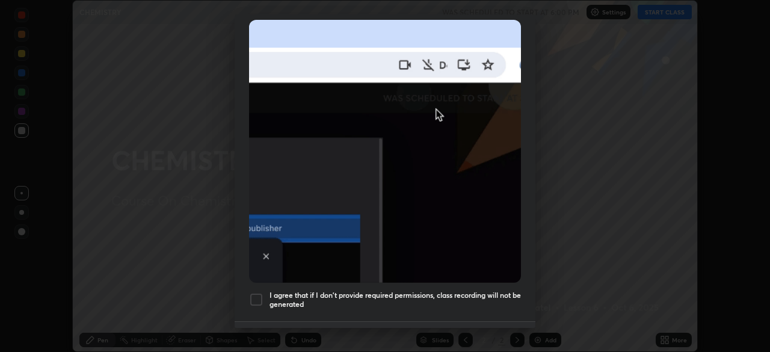
click at [257, 297] on div at bounding box center [256, 299] width 14 height 14
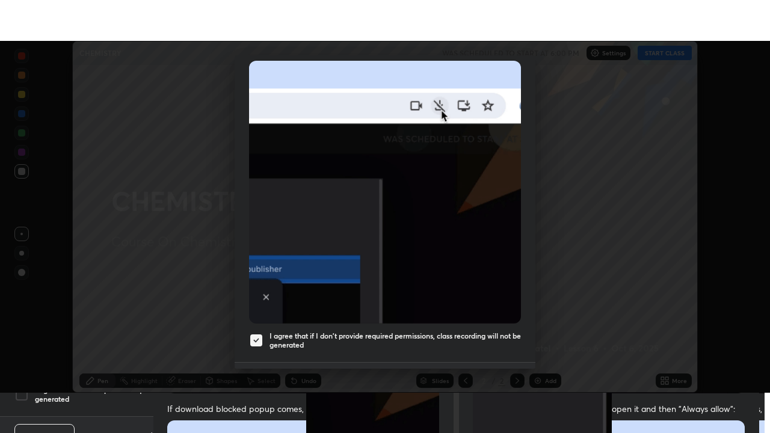
scroll to position [288, 0]
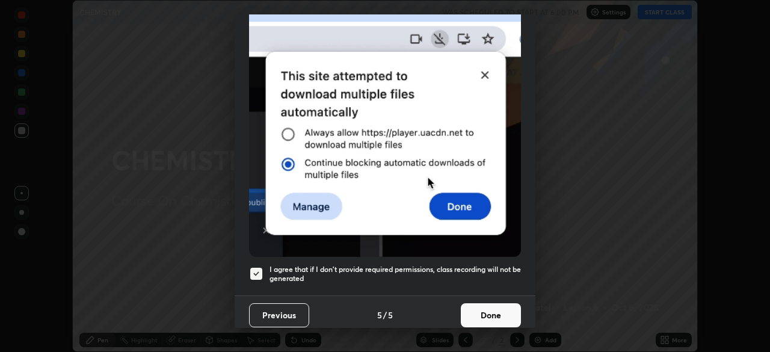
click at [497, 308] on button "Done" at bounding box center [491, 315] width 60 height 24
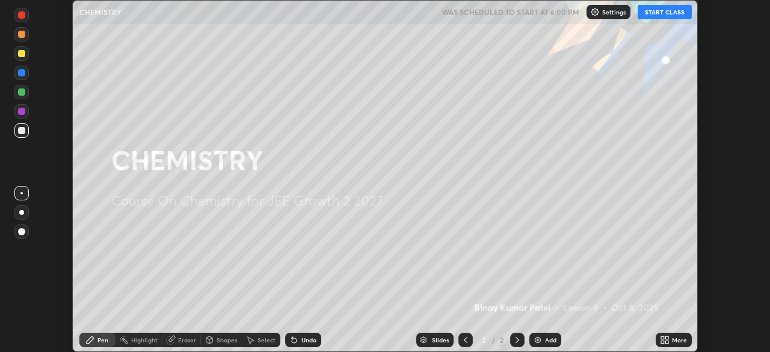
click at [673, 340] on div "More" at bounding box center [679, 340] width 15 height 6
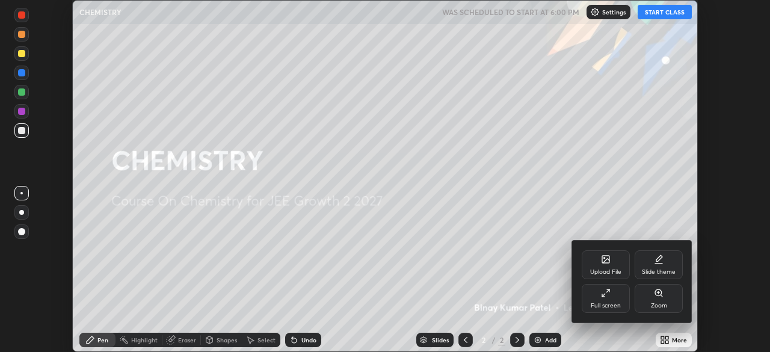
click at [614, 300] on div "Full screen" at bounding box center [606, 298] width 48 height 29
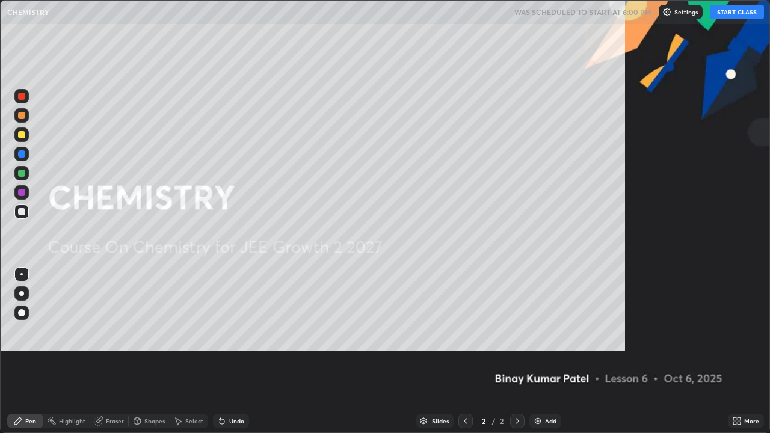
scroll to position [433, 770]
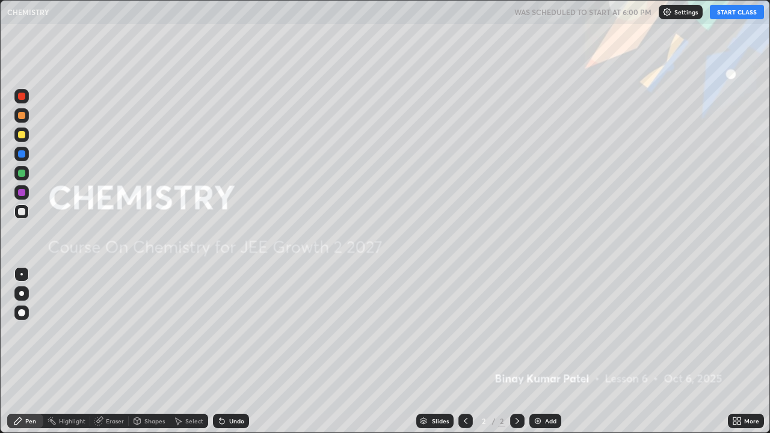
click at [540, 351] on img at bounding box center [538, 421] width 10 height 10
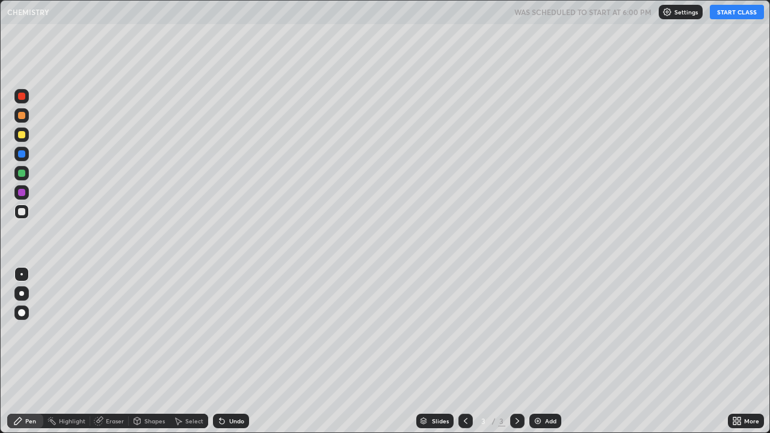
click at [737, 13] on button "START CLASS" at bounding box center [737, 12] width 54 height 14
click at [20, 137] on div at bounding box center [21, 134] width 7 height 7
click at [23, 310] on div at bounding box center [21, 312] width 7 height 7
click at [224, 351] on div "Undo" at bounding box center [231, 421] width 36 height 14
click at [533, 351] on img at bounding box center [538, 421] width 10 height 10
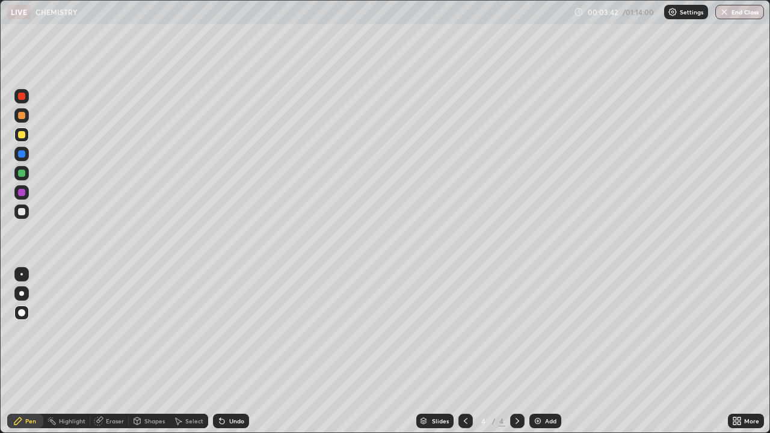
click at [22, 138] on div at bounding box center [21, 134] width 7 height 7
click at [26, 213] on div at bounding box center [21, 212] width 14 height 14
click at [531, 351] on div "Add" at bounding box center [545, 421] width 32 height 14
click at [22, 135] on div at bounding box center [21, 134] width 7 height 7
click at [17, 213] on div at bounding box center [21, 212] width 14 height 14
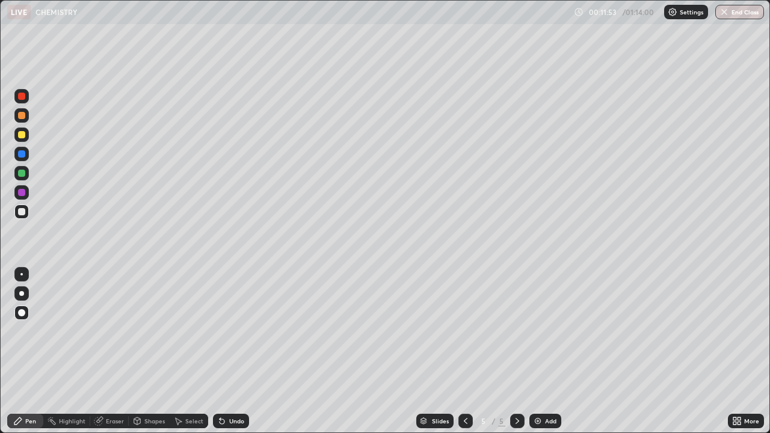
click at [232, 351] on div "Undo" at bounding box center [236, 421] width 15 height 6
click at [20, 174] on div at bounding box center [21, 173] width 7 height 7
click at [533, 351] on div "Add" at bounding box center [545, 421] width 32 height 14
click at [23, 176] on div at bounding box center [21, 173] width 7 height 7
click at [531, 351] on div "Add" at bounding box center [545, 421] width 32 height 14
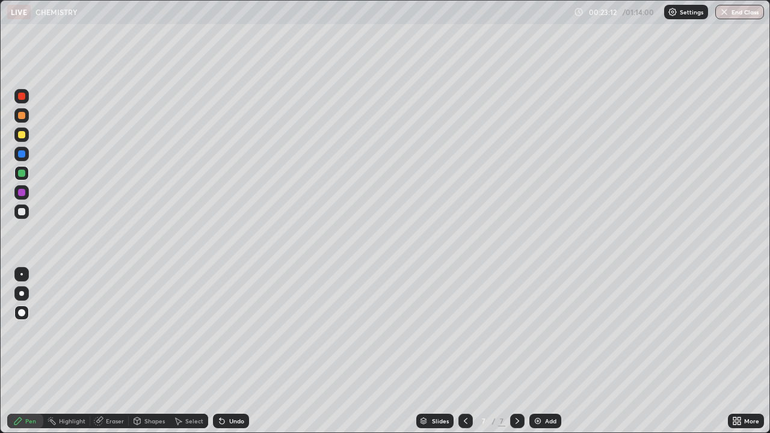
click at [22, 214] on div at bounding box center [21, 211] width 7 height 7
click at [531, 351] on div "Add" at bounding box center [545, 421] width 32 height 14
click at [224, 351] on icon at bounding box center [222, 421] width 10 height 10
click at [537, 351] on img at bounding box center [538, 421] width 10 height 10
click at [23, 211] on div at bounding box center [21, 211] width 7 height 7
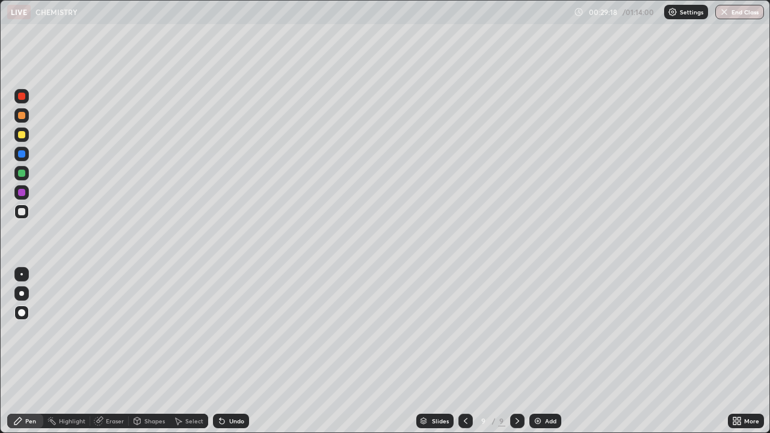
click at [19, 174] on div at bounding box center [21, 173] width 7 height 7
click at [229, 351] on div "Undo" at bounding box center [236, 421] width 15 height 6
click at [537, 351] on img at bounding box center [538, 421] width 10 height 10
click at [738, 13] on button "End Class" at bounding box center [739, 12] width 49 height 14
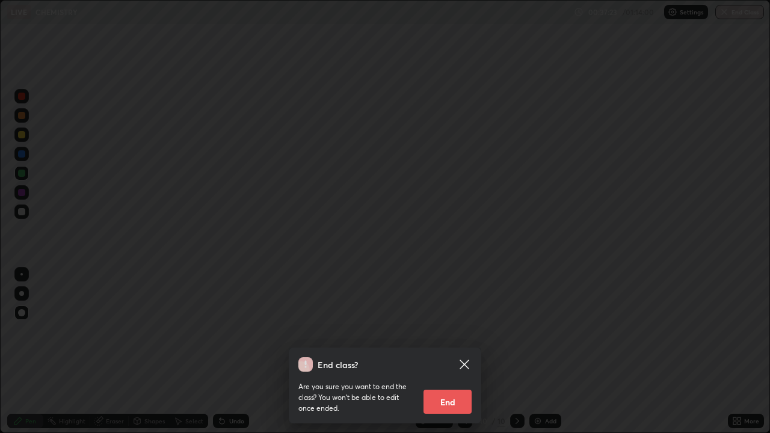
click at [452, 351] on button "End" at bounding box center [447, 402] width 48 height 24
